Goal: Contribute content: Add original content to the website for others to see

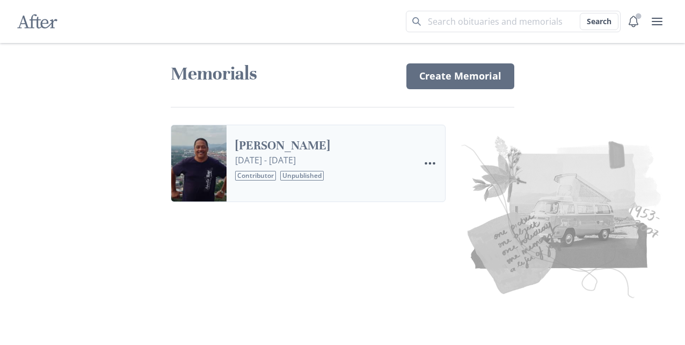
click at [293, 146] on link "[PERSON_NAME]" at bounding box center [323, 146] width 176 height 16
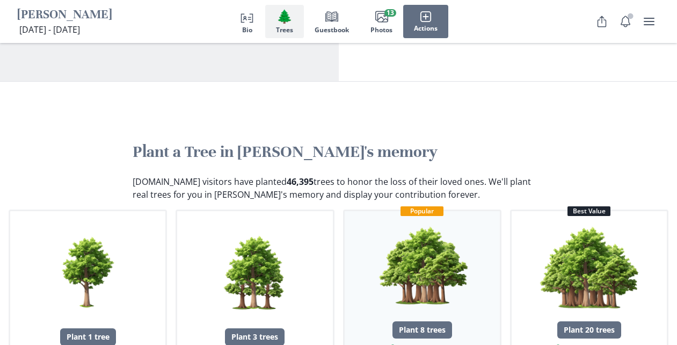
scroll to position [1066, 0]
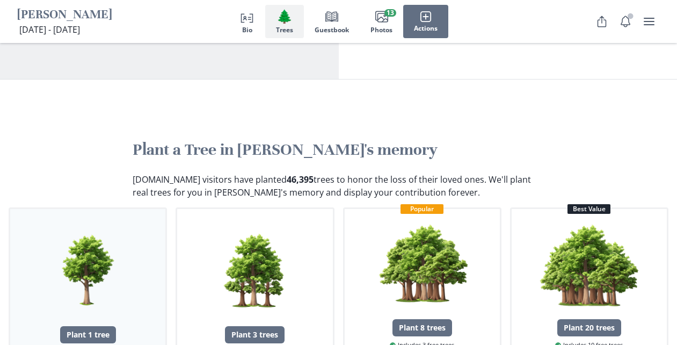
click at [82, 220] on img "button" at bounding box center [87, 269] width 99 height 99
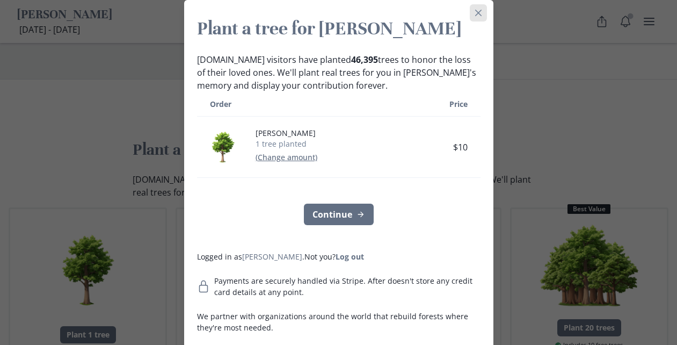
click at [475, 16] on button "Close" at bounding box center [478, 12] width 17 height 17
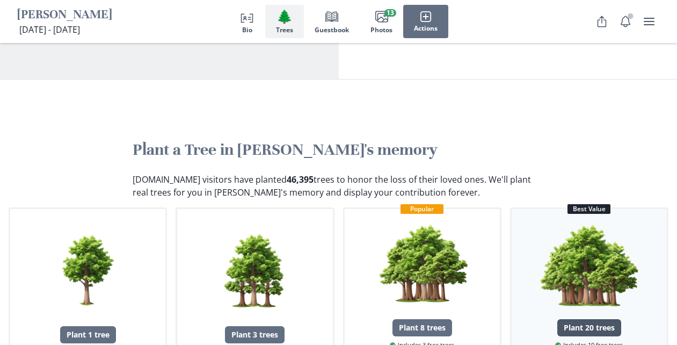
click at [600, 319] on div "Plant 20 trees" at bounding box center [589, 327] width 64 height 17
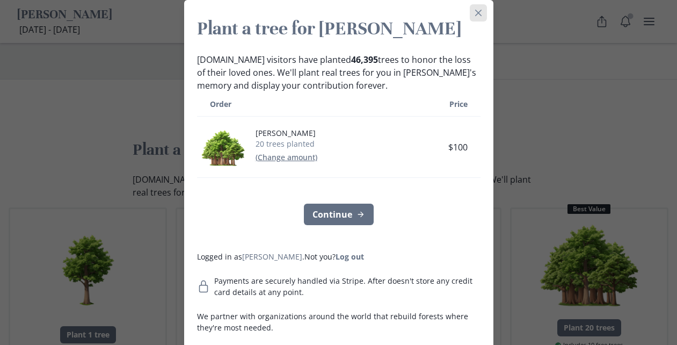
click at [476, 11] on icon "Close" at bounding box center [478, 13] width 6 height 6
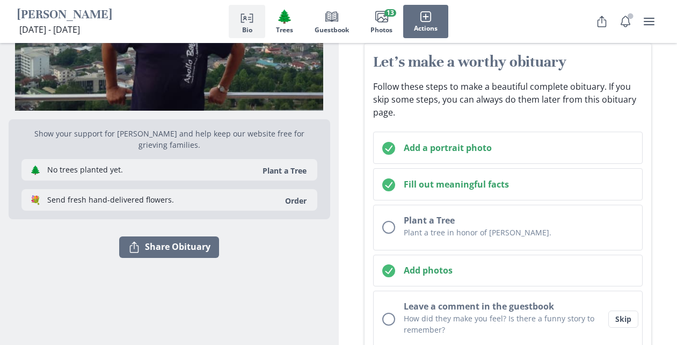
scroll to position [0, 0]
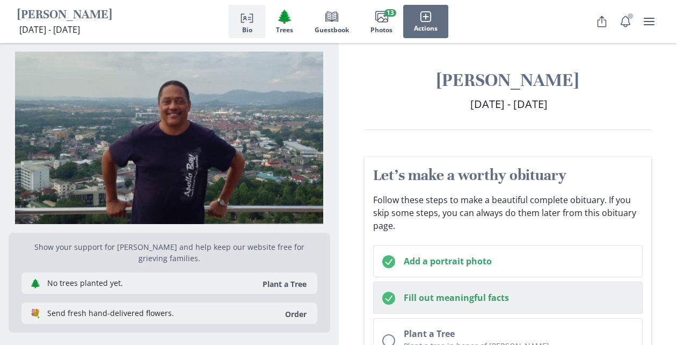
click at [529, 303] on h2 "Fill out meaningful facts" at bounding box center [519, 297] width 230 height 13
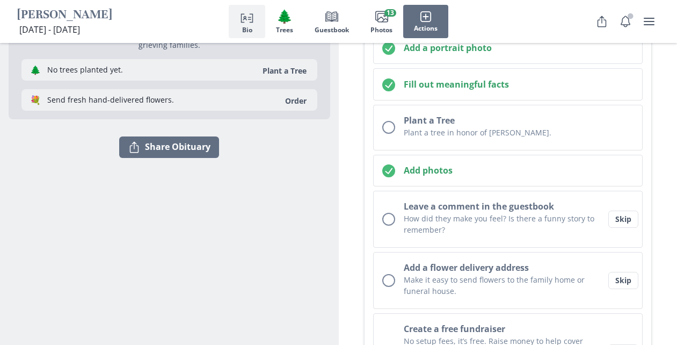
scroll to position [118, 0]
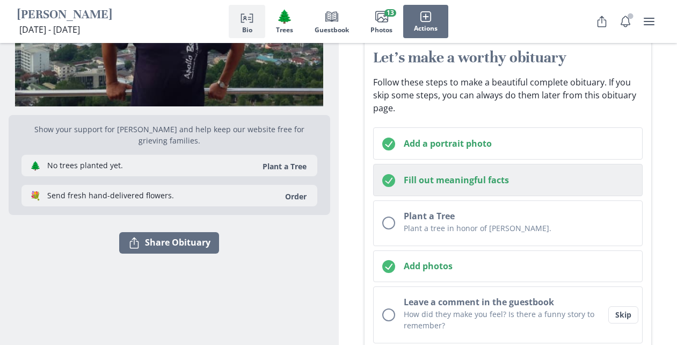
click at [479, 188] on button "Fill out meaningful facts" at bounding box center [508, 180] width 270 height 32
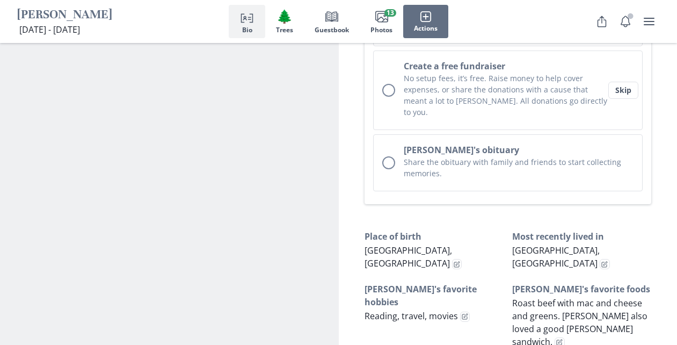
scroll to position [529, 0]
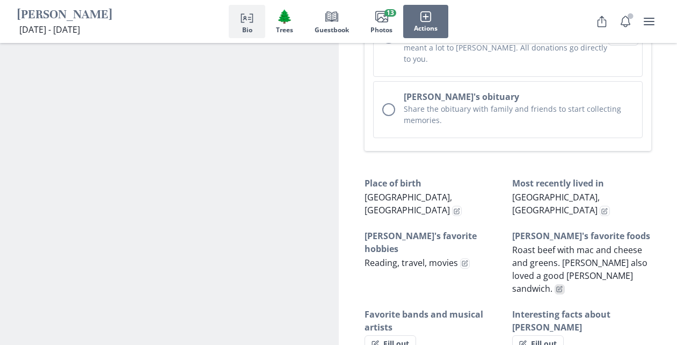
click at [565, 284] on button "Edit fact" at bounding box center [560, 289] width 10 height 10
select select "[PERSON_NAME]'s favorite foods"
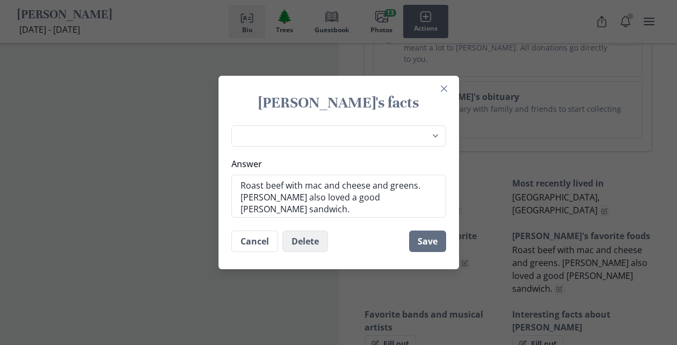
click at [311, 242] on button "Delete" at bounding box center [305, 240] width 46 height 21
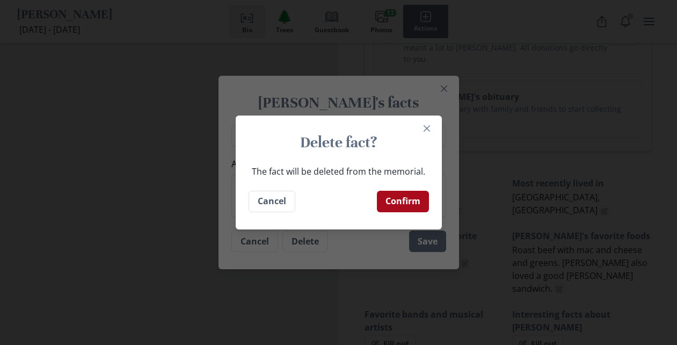
click at [420, 205] on button "Confirm" at bounding box center [403, 201] width 52 height 21
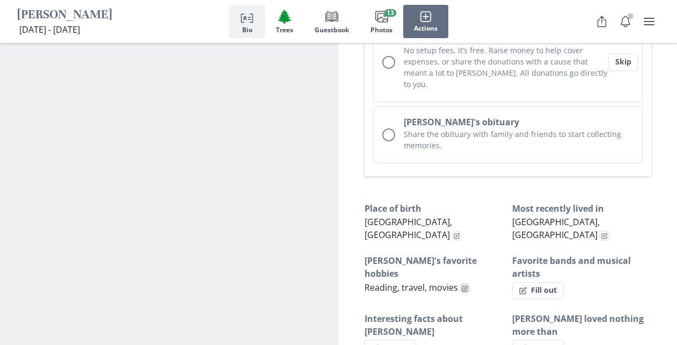
click at [465, 285] on icon "Edit fact" at bounding box center [465, 288] width 6 height 6
type textarea "x"
select select "[PERSON_NAME]'s favorite hobbies"
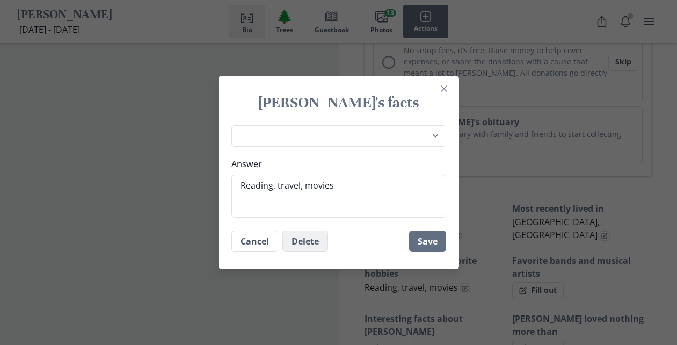
click at [311, 241] on button "Delete" at bounding box center [305, 240] width 46 height 21
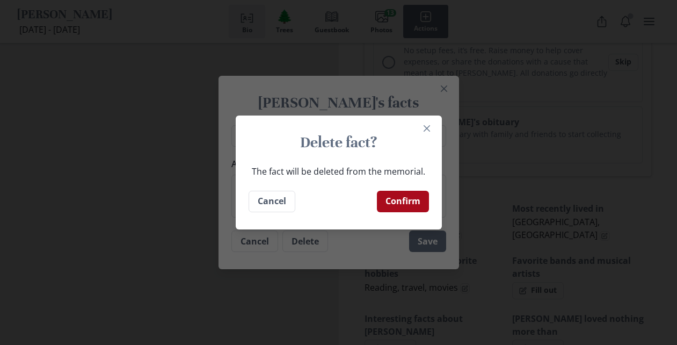
click at [403, 201] on button "Confirm" at bounding box center [403, 201] width 52 height 21
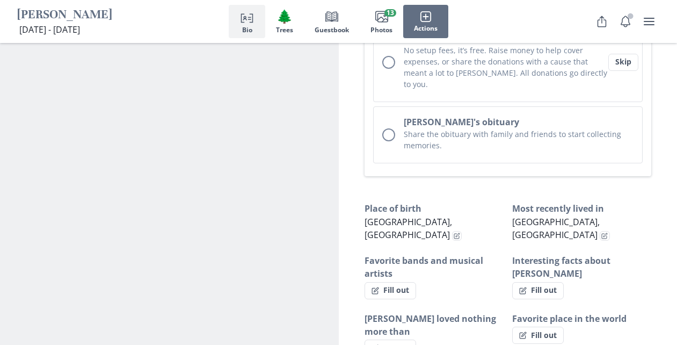
type textarea "x"
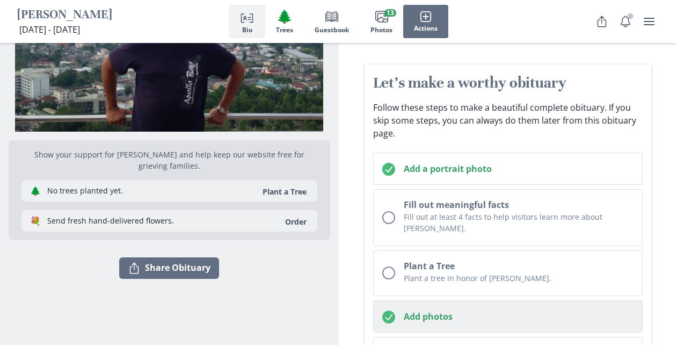
scroll to position [0, 0]
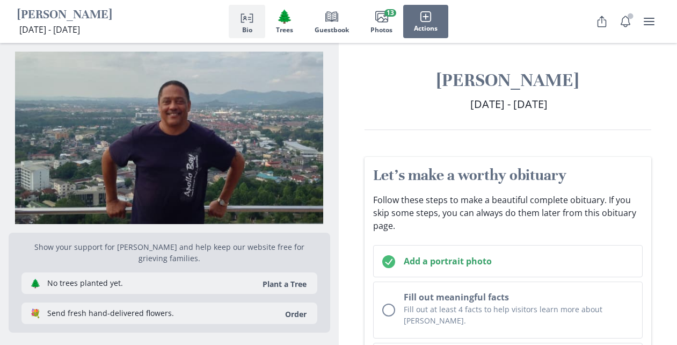
click at [255, 28] on button "Person profile Bio" at bounding box center [247, 21] width 37 height 33
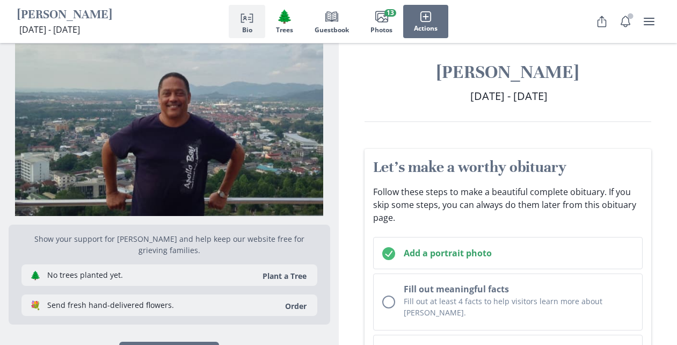
scroll to position [9, 0]
click at [650, 25] on icon "user menu" at bounding box center [649, 22] width 11 height 8
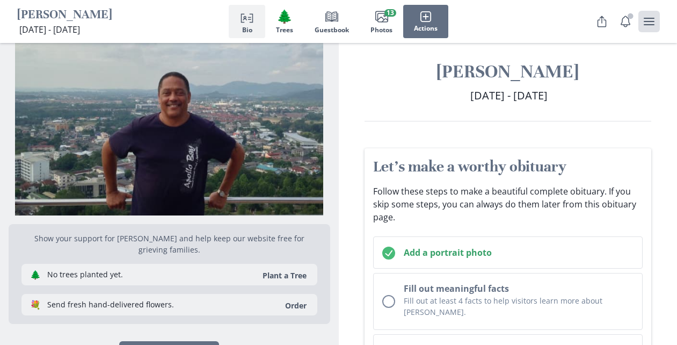
scroll to position [0, 0]
